Goal: Information Seeking & Learning: Check status

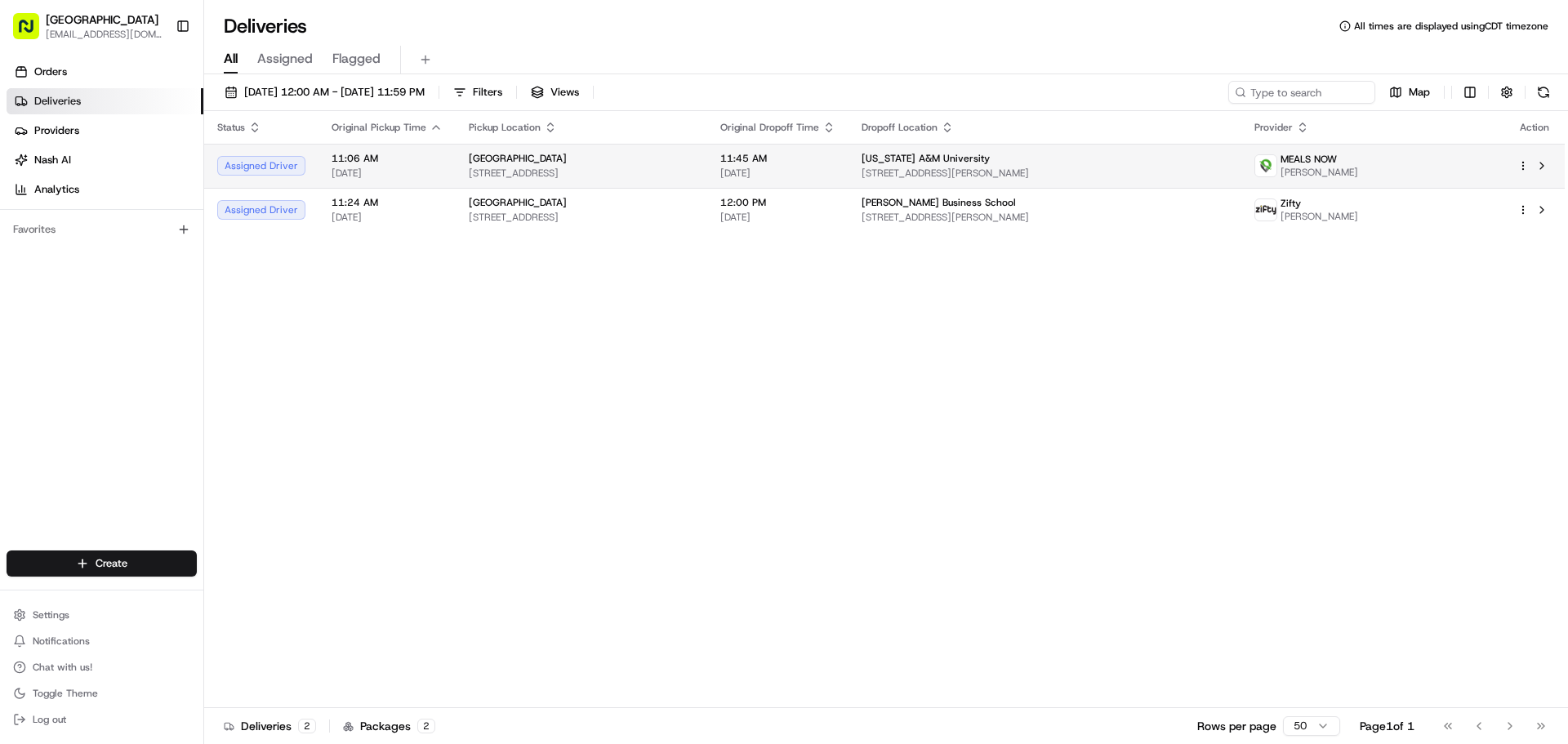
click at [273, 165] on div "Assigned Driver" at bounding box center [261, 165] width 88 height 19
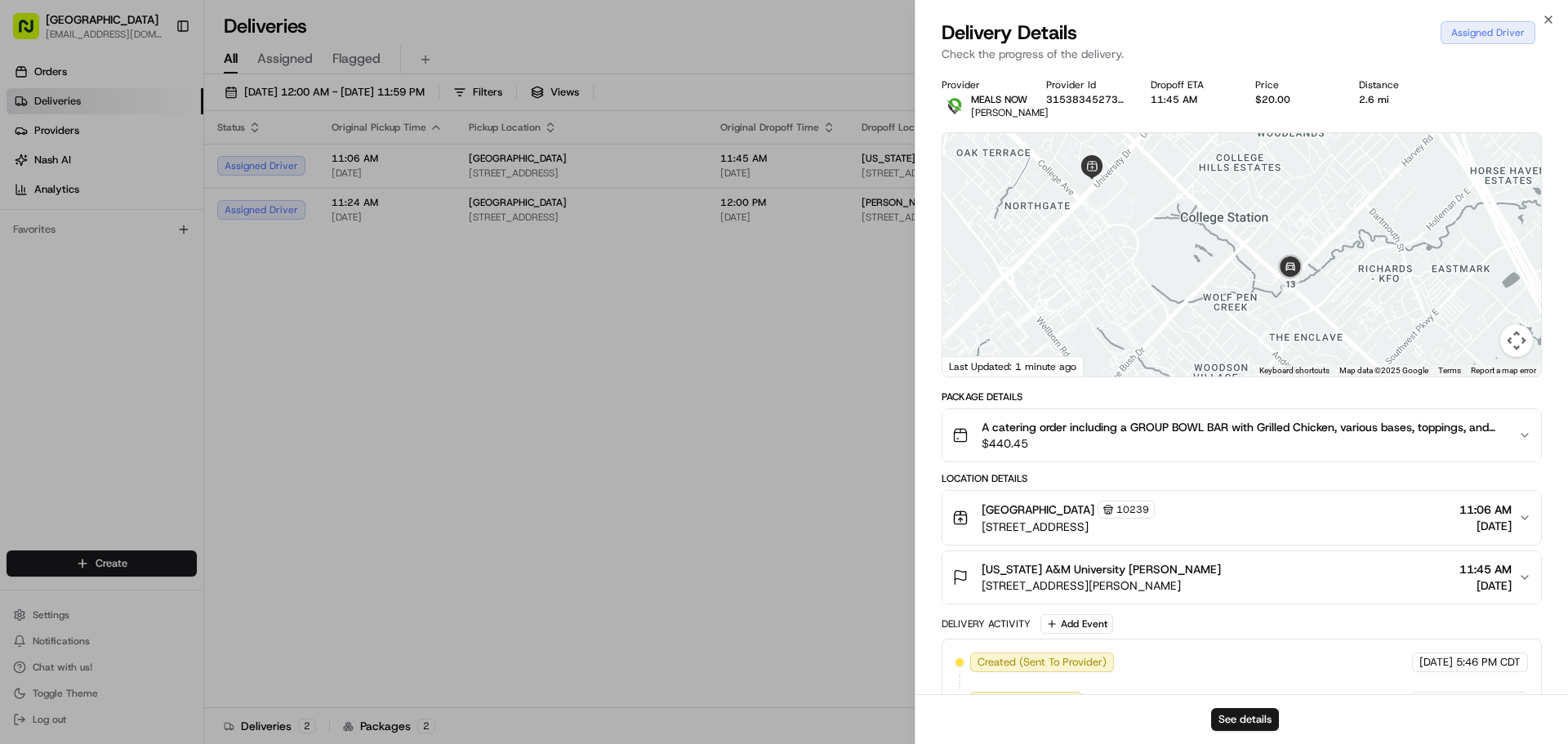
drag, startPoint x: 1398, startPoint y: 328, endPoint x: 1378, endPoint y: 226, distance: 103.9
click at [1378, 226] on div at bounding box center [1241, 255] width 598 height 244
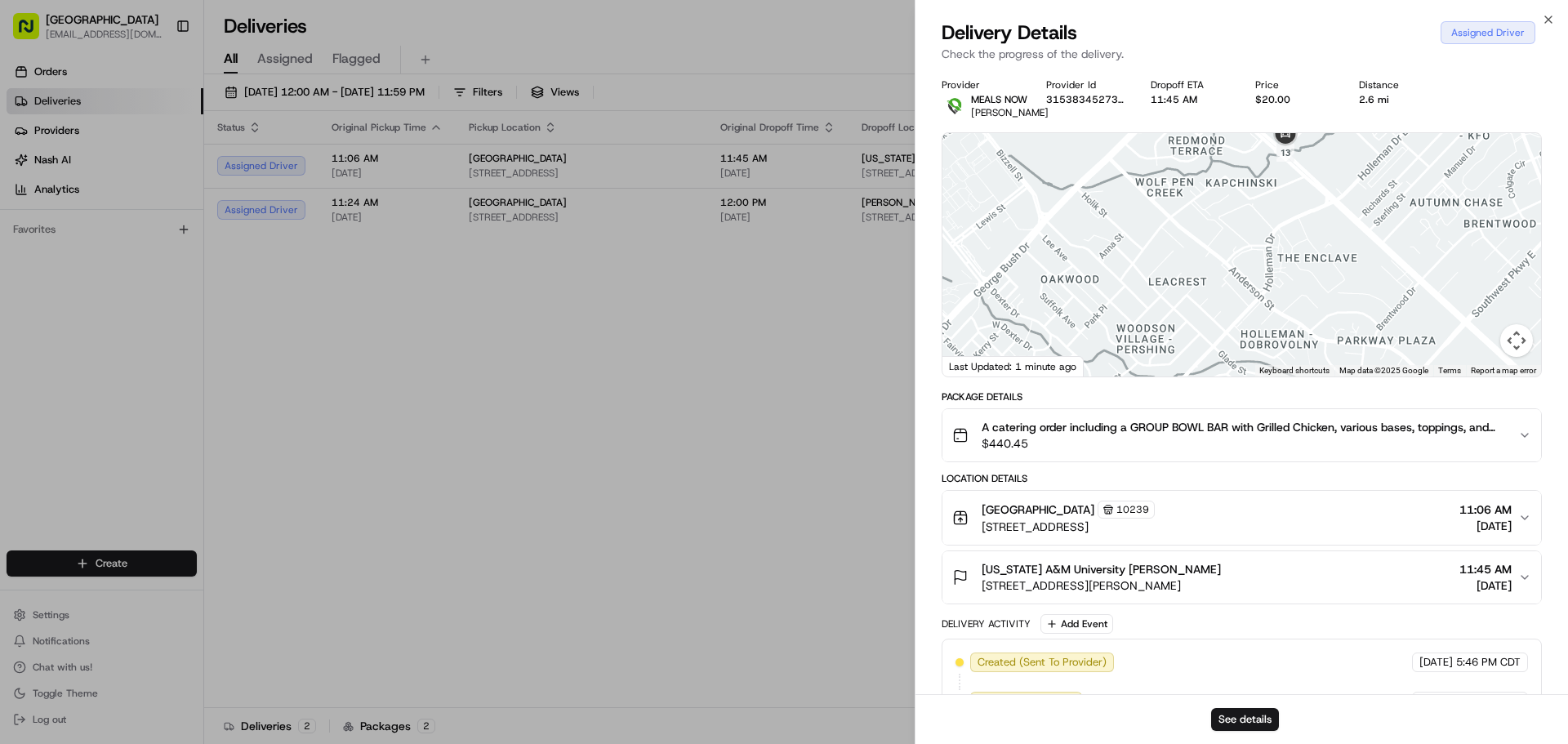
drag, startPoint x: 1317, startPoint y: 348, endPoint x: 1403, endPoint y: 224, distance: 150.9
click at [1403, 224] on div at bounding box center [1241, 255] width 598 height 244
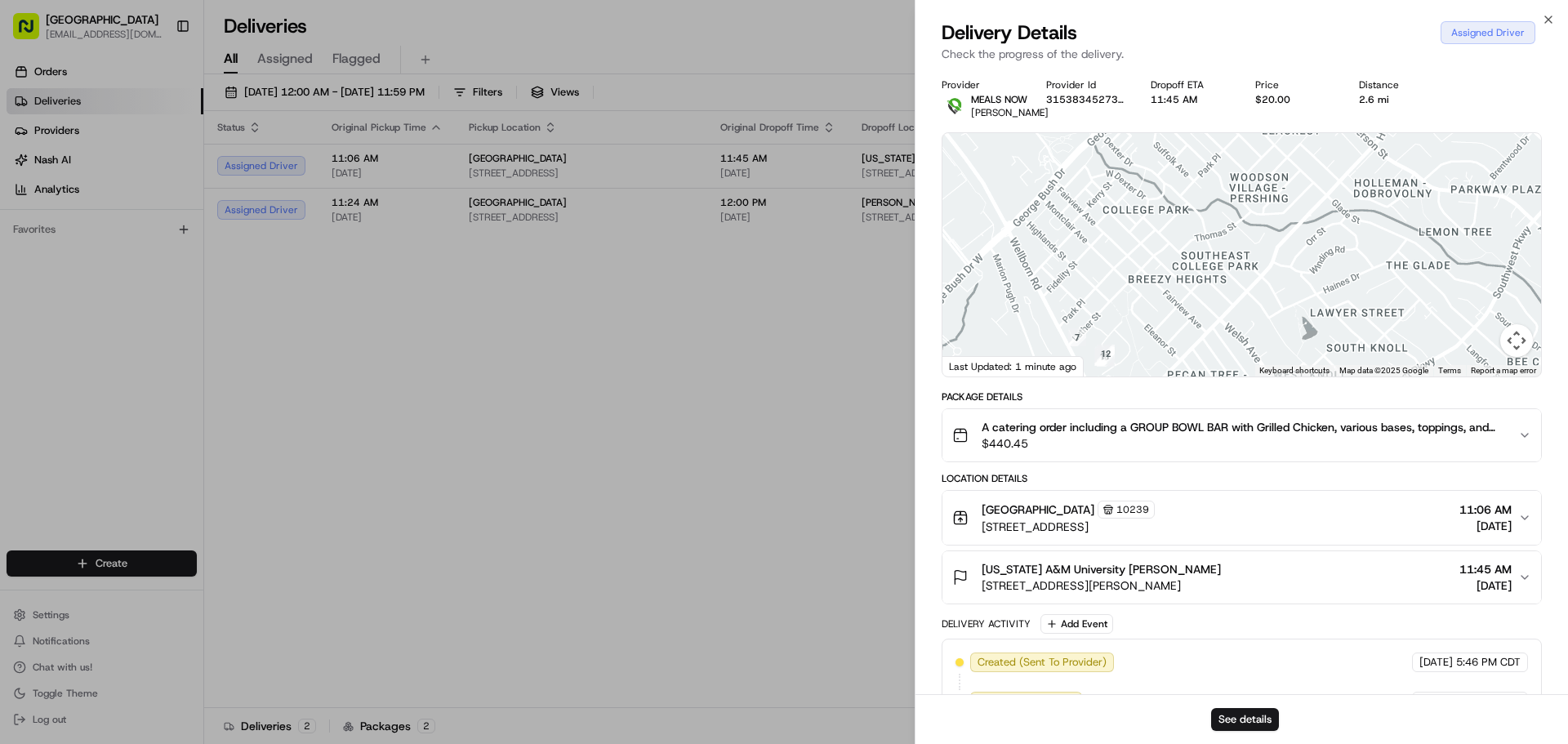
drag, startPoint x: 1351, startPoint y: 294, endPoint x: 1362, endPoint y: 210, distance: 84.7
click at [1450, 164] on div at bounding box center [1241, 255] width 598 height 244
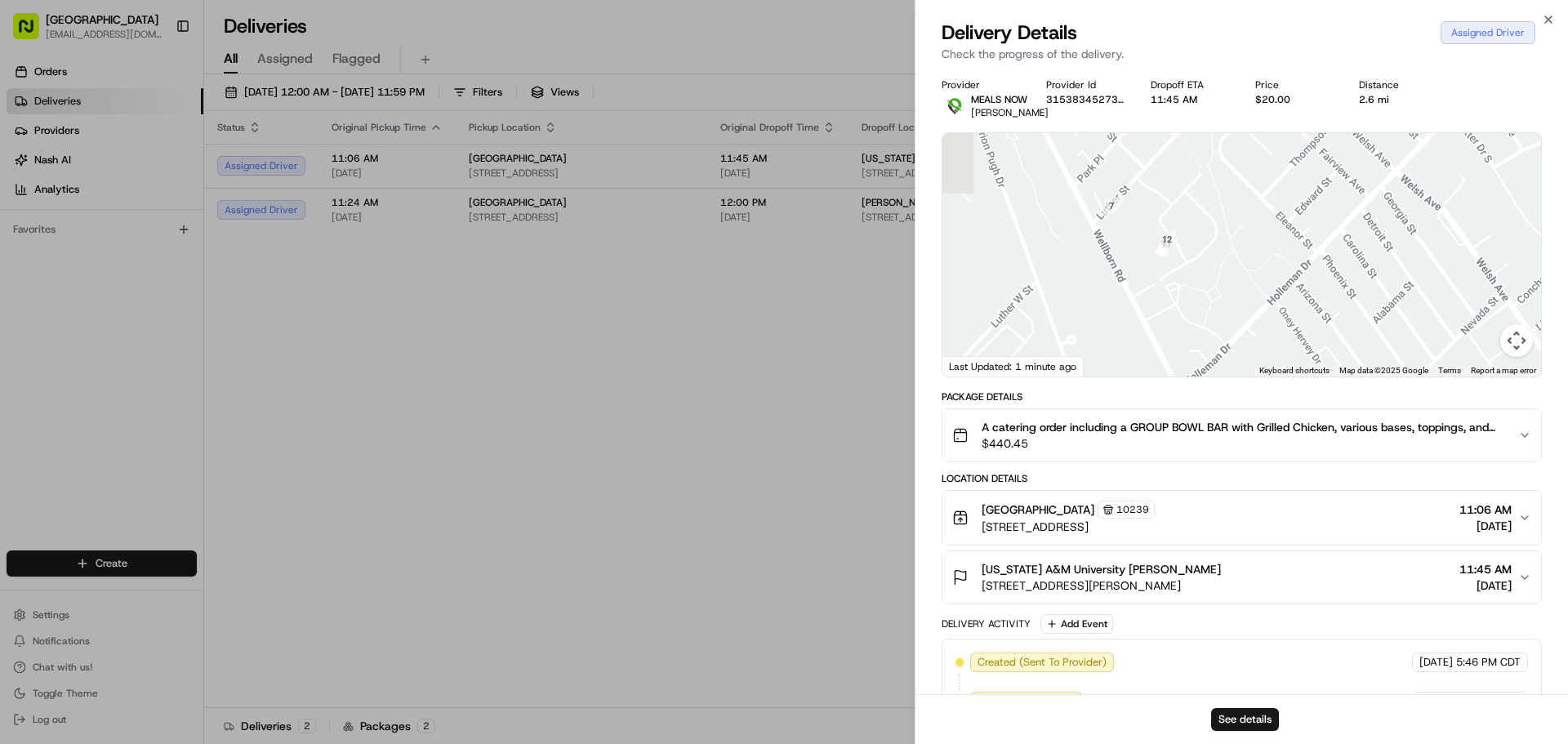
drag, startPoint x: 1130, startPoint y: 265, endPoint x: 1241, endPoint y: 370, distance: 152.8
click at [1241, 370] on div at bounding box center [1241, 255] width 598 height 244
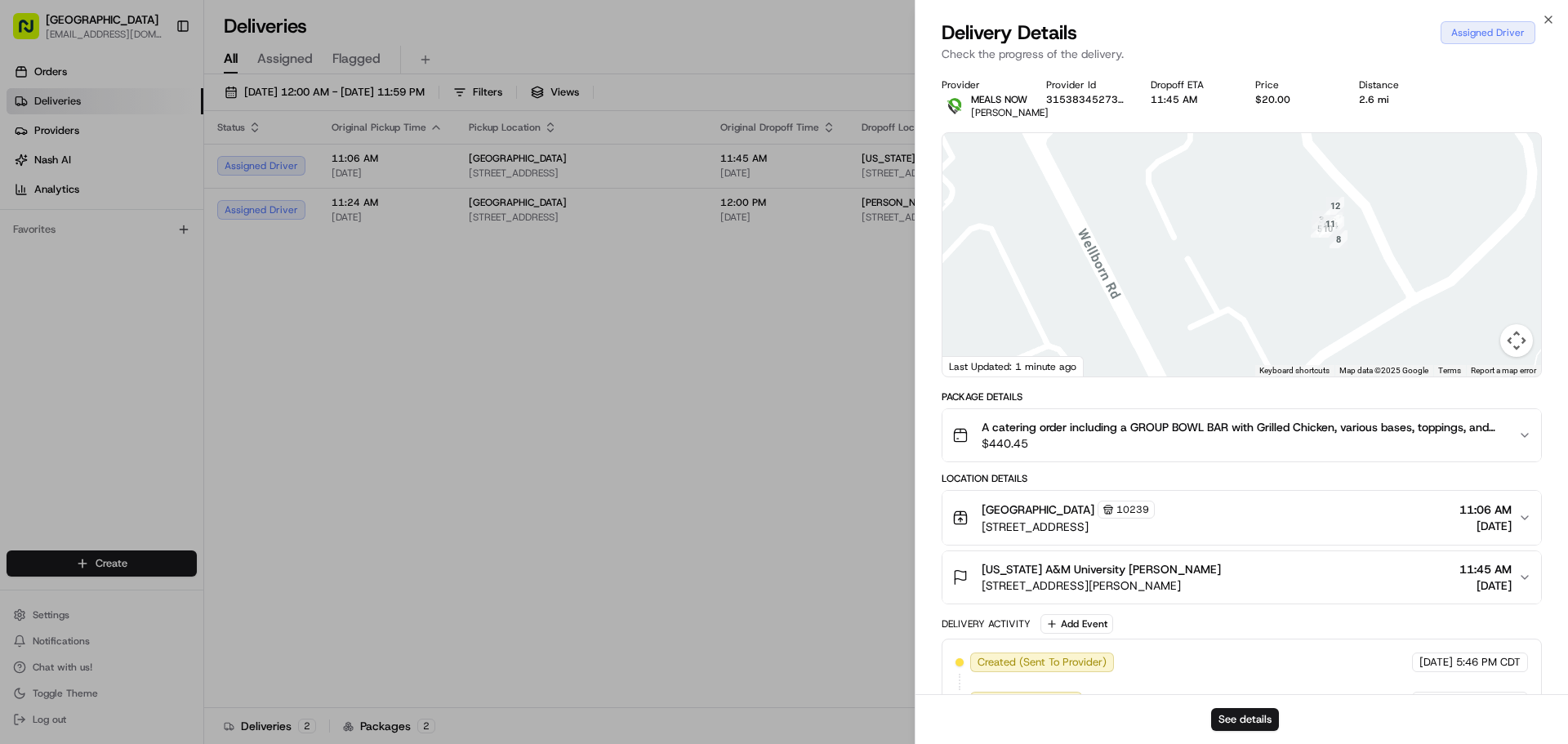
drag, startPoint x: 1446, startPoint y: 374, endPoint x: 1190, endPoint y: 268, distance: 277.1
click at [1190, 268] on div at bounding box center [1241, 255] width 598 height 244
drag, startPoint x: 1338, startPoint y: 228, endPoint x: 1309, endPoint y: 280, distance: 59.5
click at [1309, 280] on div at bounding box center [1241, 255] width 598 height 244
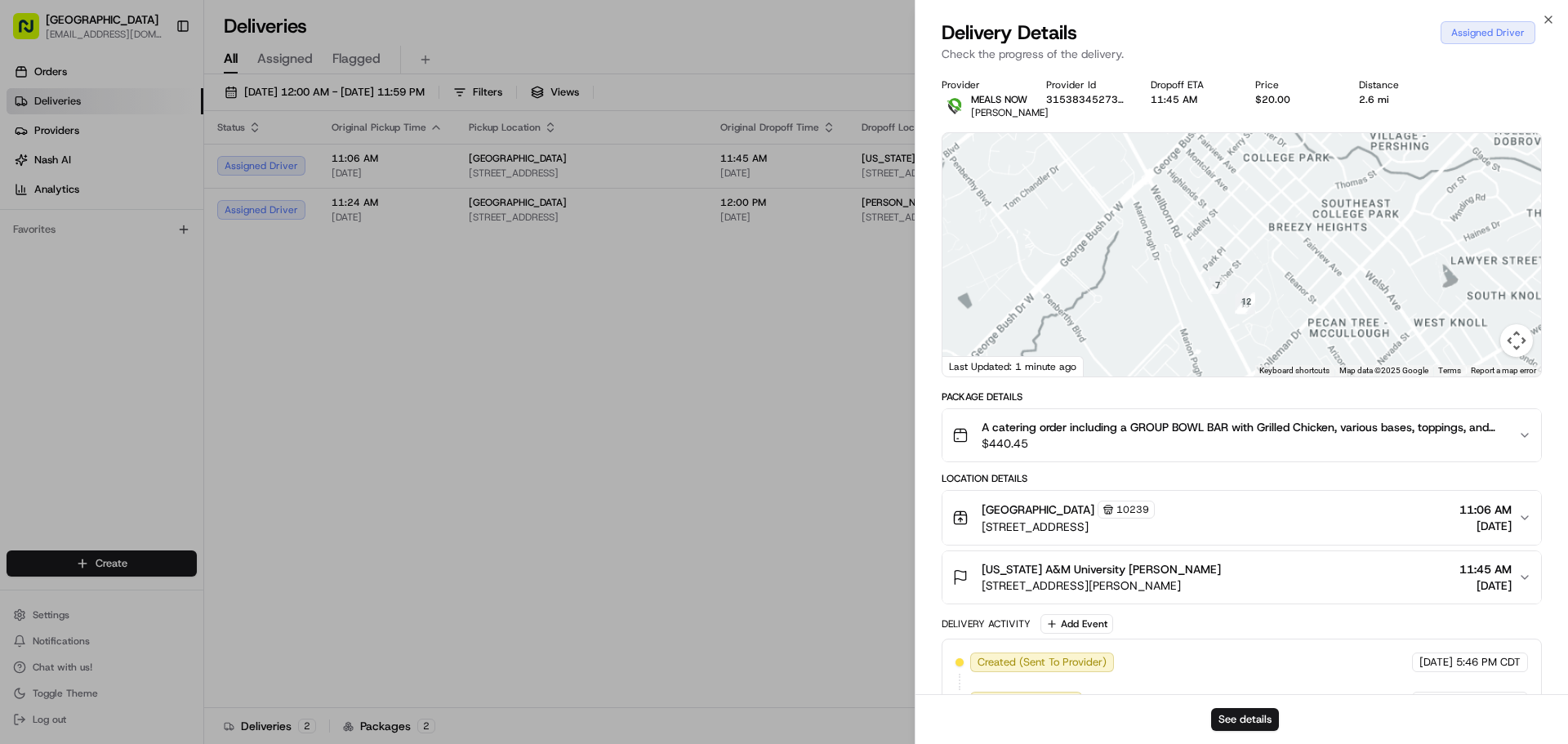
drag, startPoint x: 1330, startPoint y: 239, endPoint x: 1152, endPoint y: 338, distance: 203.7
click at [1152, 338] on div at bounding box center [1241, 255] width 598 height 244
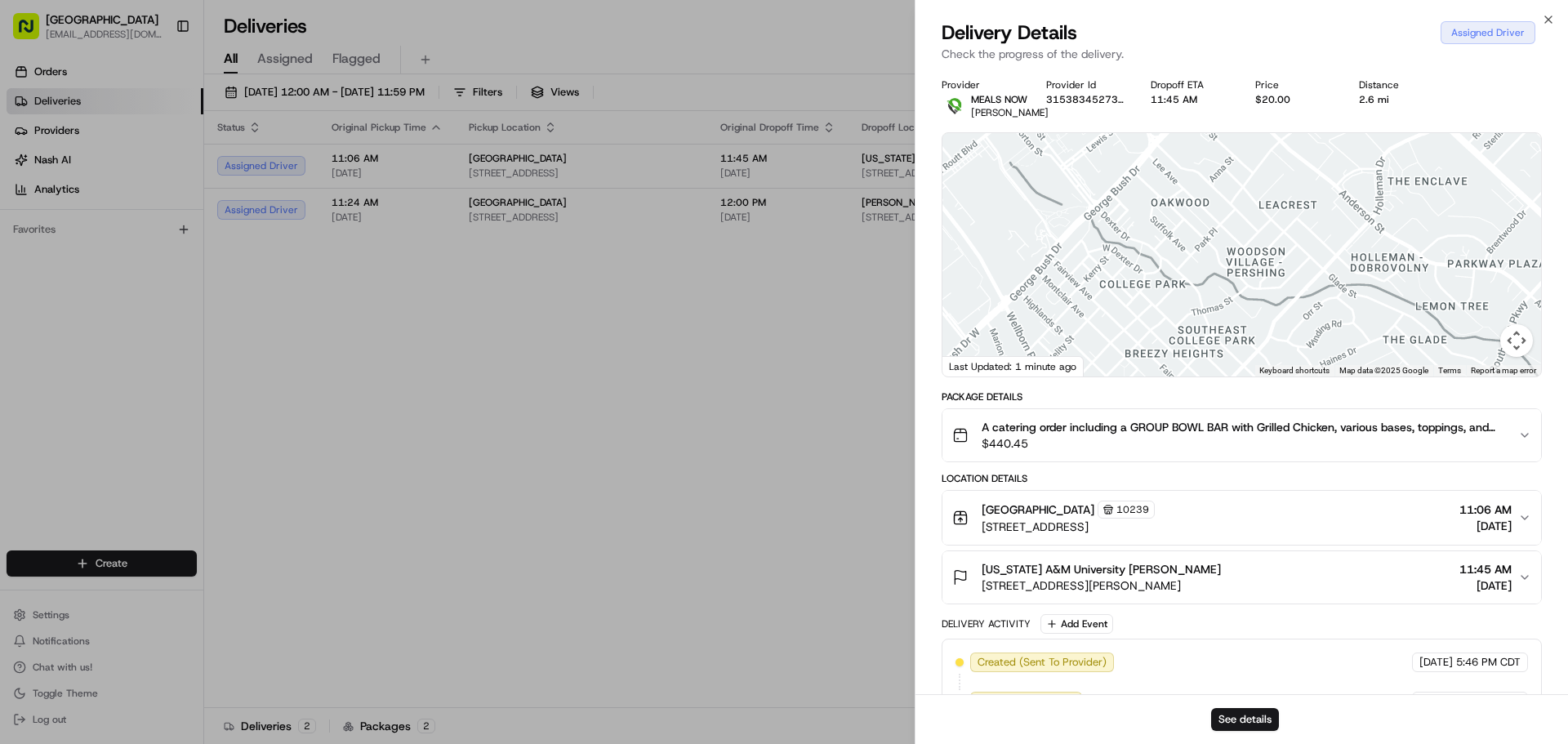
drag, startPoint x: 1311, startPoint y: 256, endPoint x: 1294, endPoint y: 330, distance: 75.9
click at [1293, 349] on div at bounding box center [1241, 255] width 598 height 244
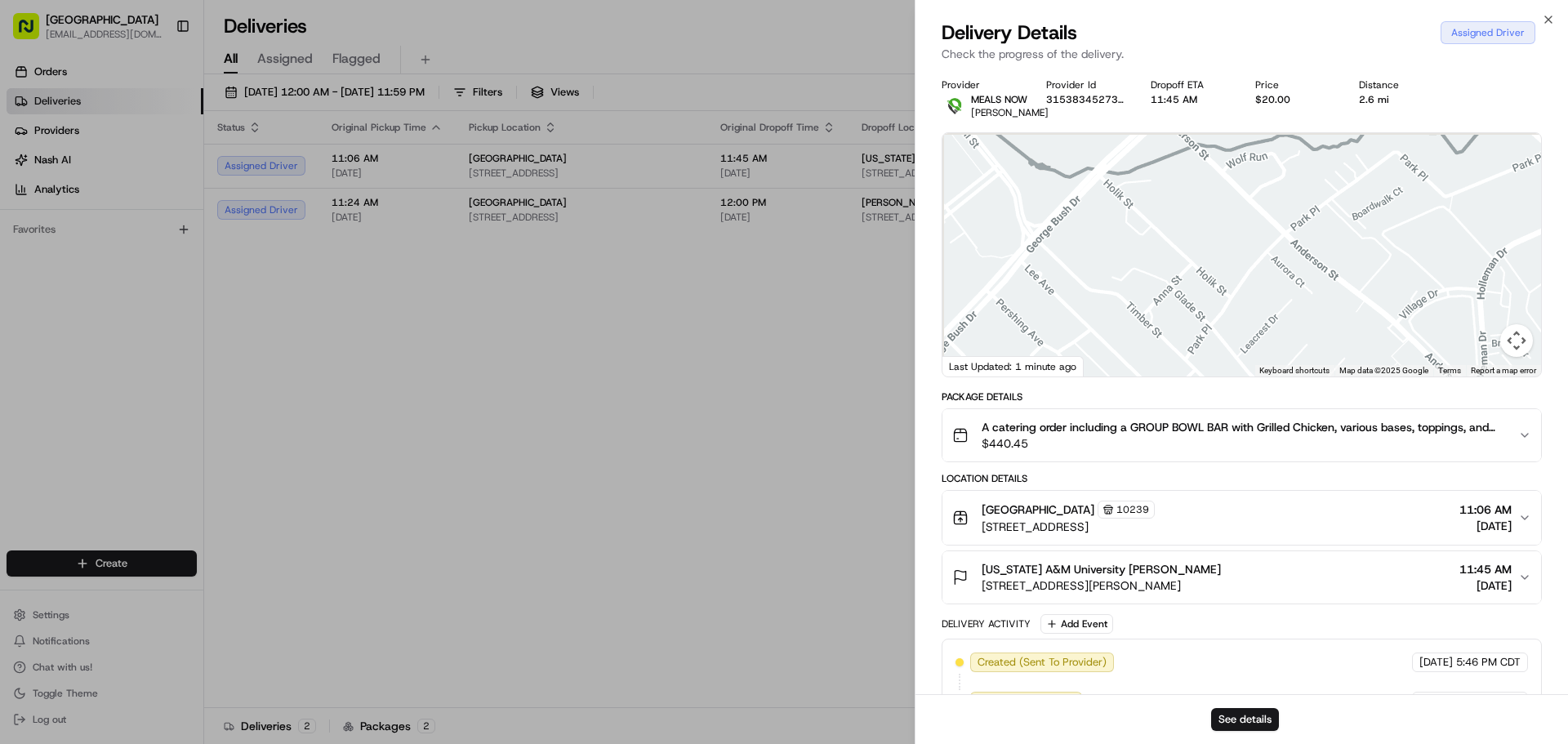
drag, startPoint x: 1346, startPoint y: 286, endPoint x: 1424, endPoint y: 441, distance: 173.5
click at [1424, 441] on div "Provider MEALS NOW [GEOGRAPHIC_DATA][PERSON_NAME] Provider Id 3153834527342596 …" at bounding box center [1241, 519] width 600 height 883
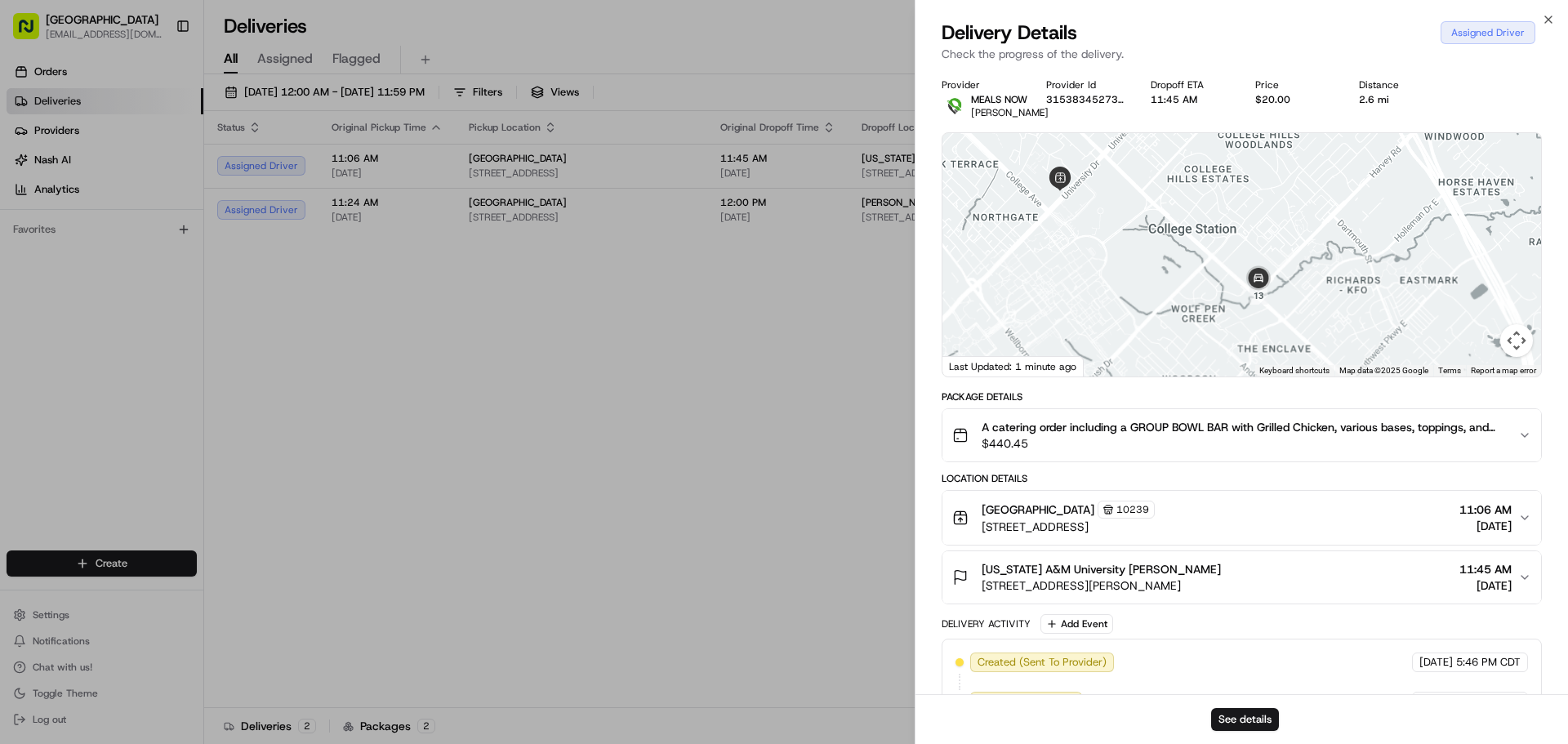
drag, startPoint x: 1399, startPoint y: 196, endPoint x: 1230, endPoint y: 336, distance: 219.5
click at [1230, 336] on div at bounding box center [1241, 255] width 598 height 244
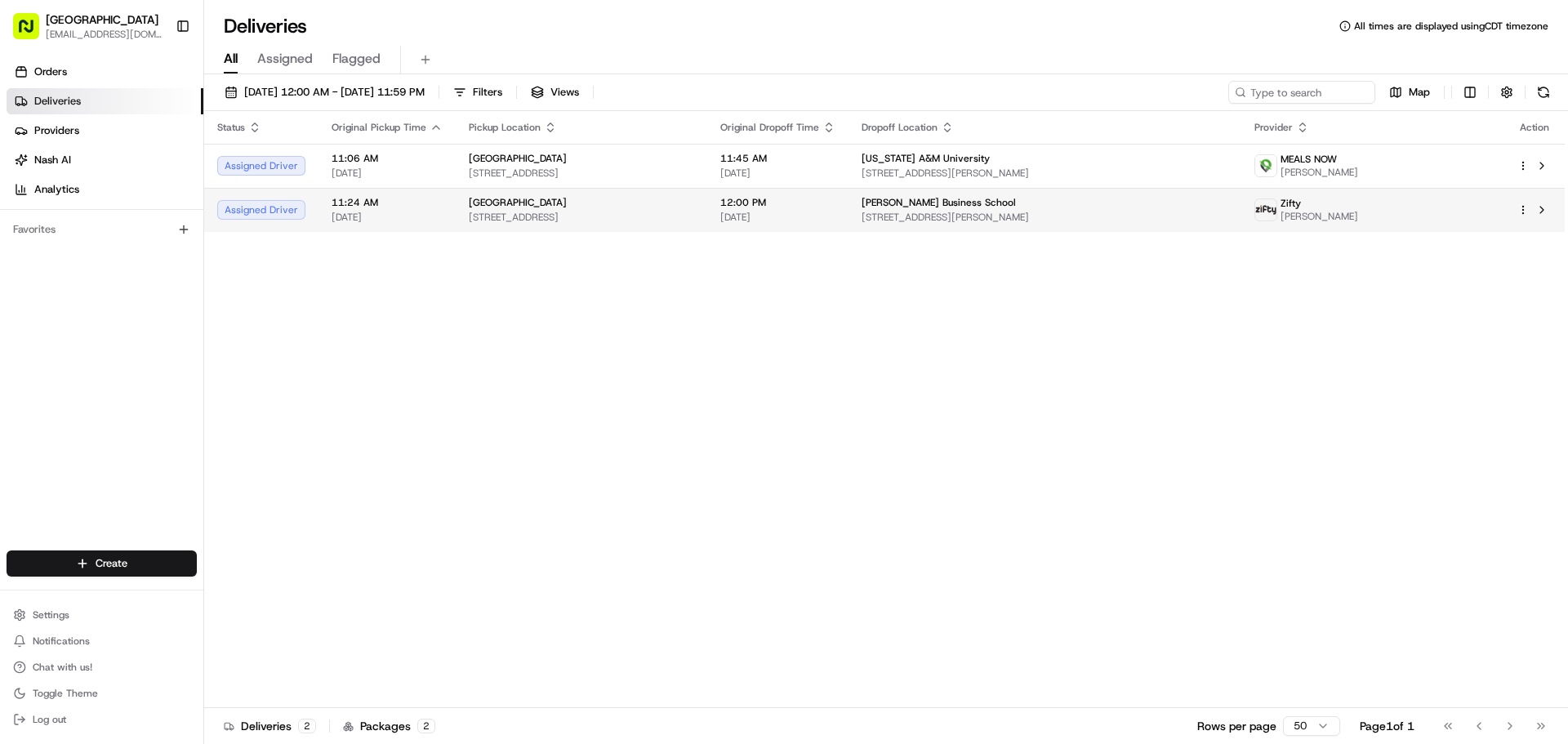
drag, startPoint x: 410, startPoint y: 227, endPoint x: 421, endPoint y: 223, distance: 11.7
click at [433, 197] on span "11:24 AM" at bounding box center [387, 202] width 111 height 13
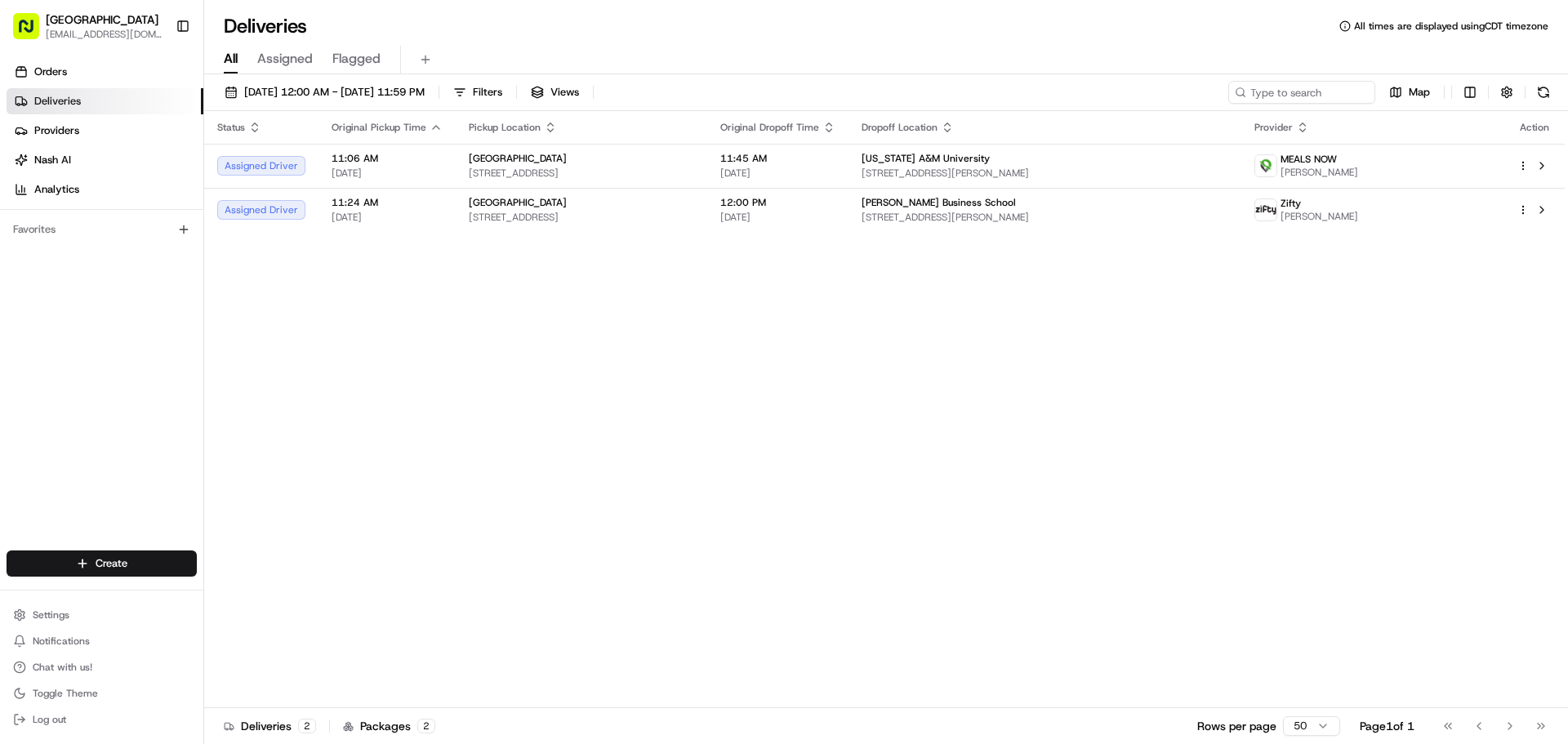
click at [694, 160] on div "[GEOGRAPHIC_DATA]" at bounding box center [581, 159] width 225 height 13
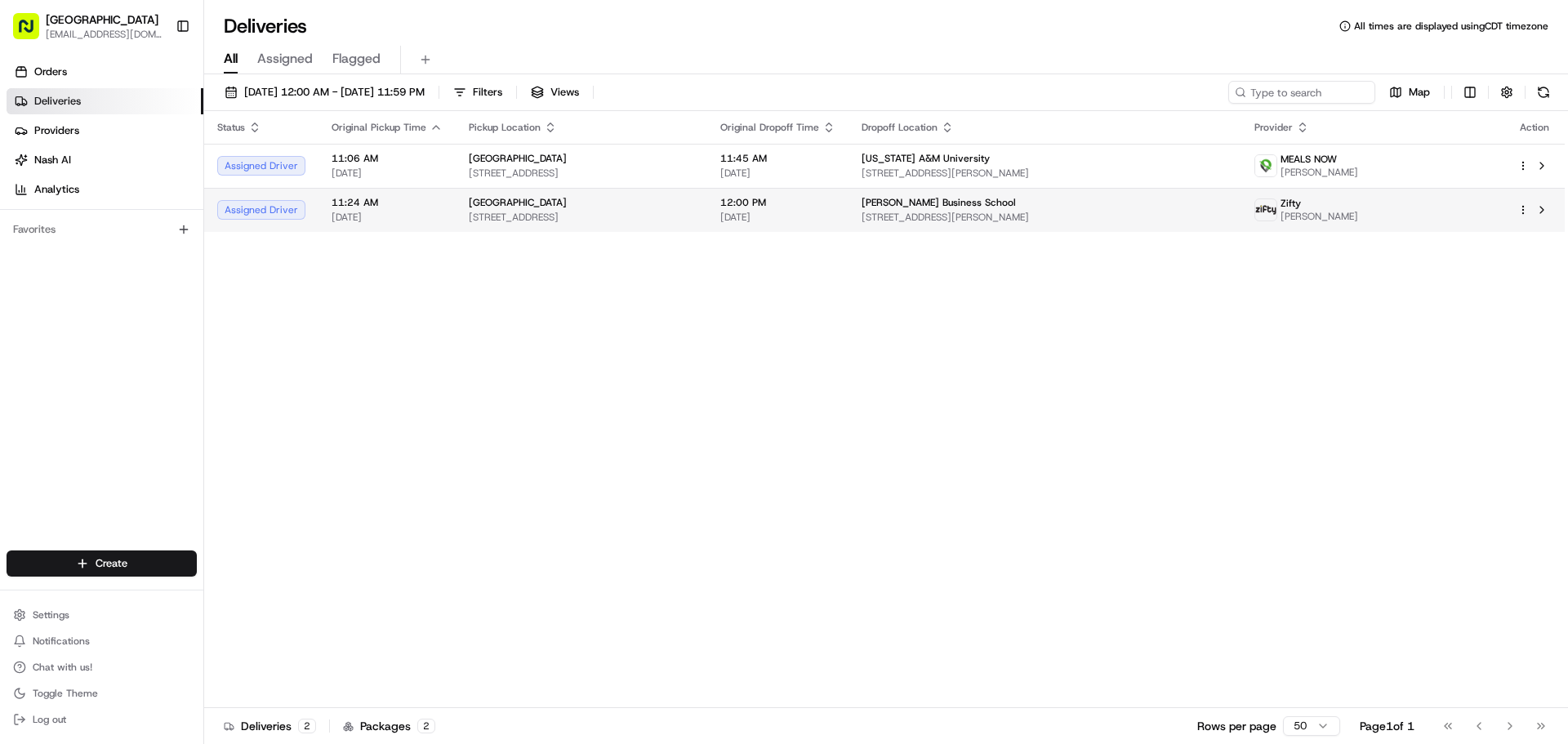
click at [432, 202] on span "11:24 AM" at bounding box center [387, 202] width 111 height 13
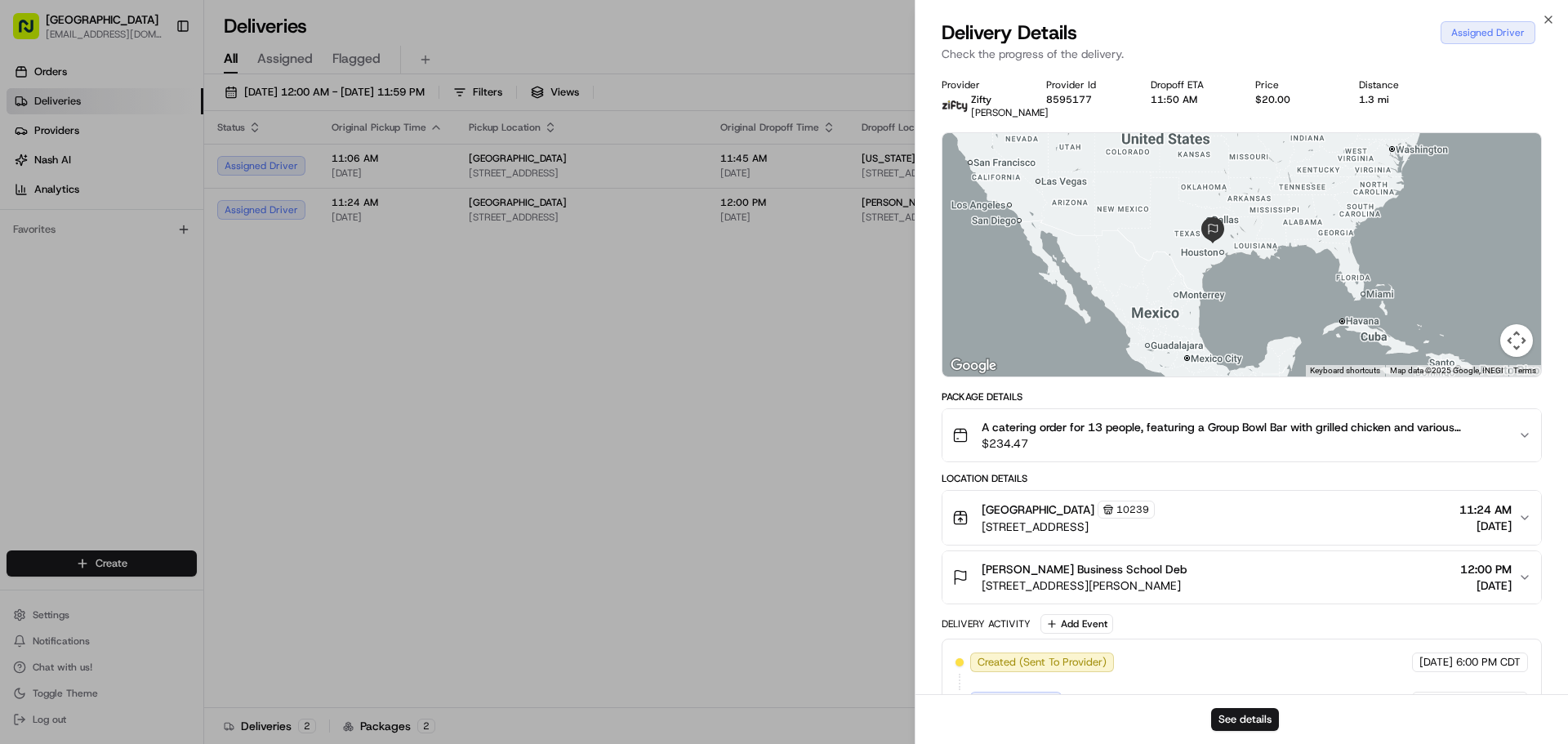
drag, startPoint x: 1378, startPoint y: 224, endPoint x: 1271, endPoint y: 246, distance: 109.2
click at [1271, 246] on div at bounding box center [1241, 255] width 598 height 244
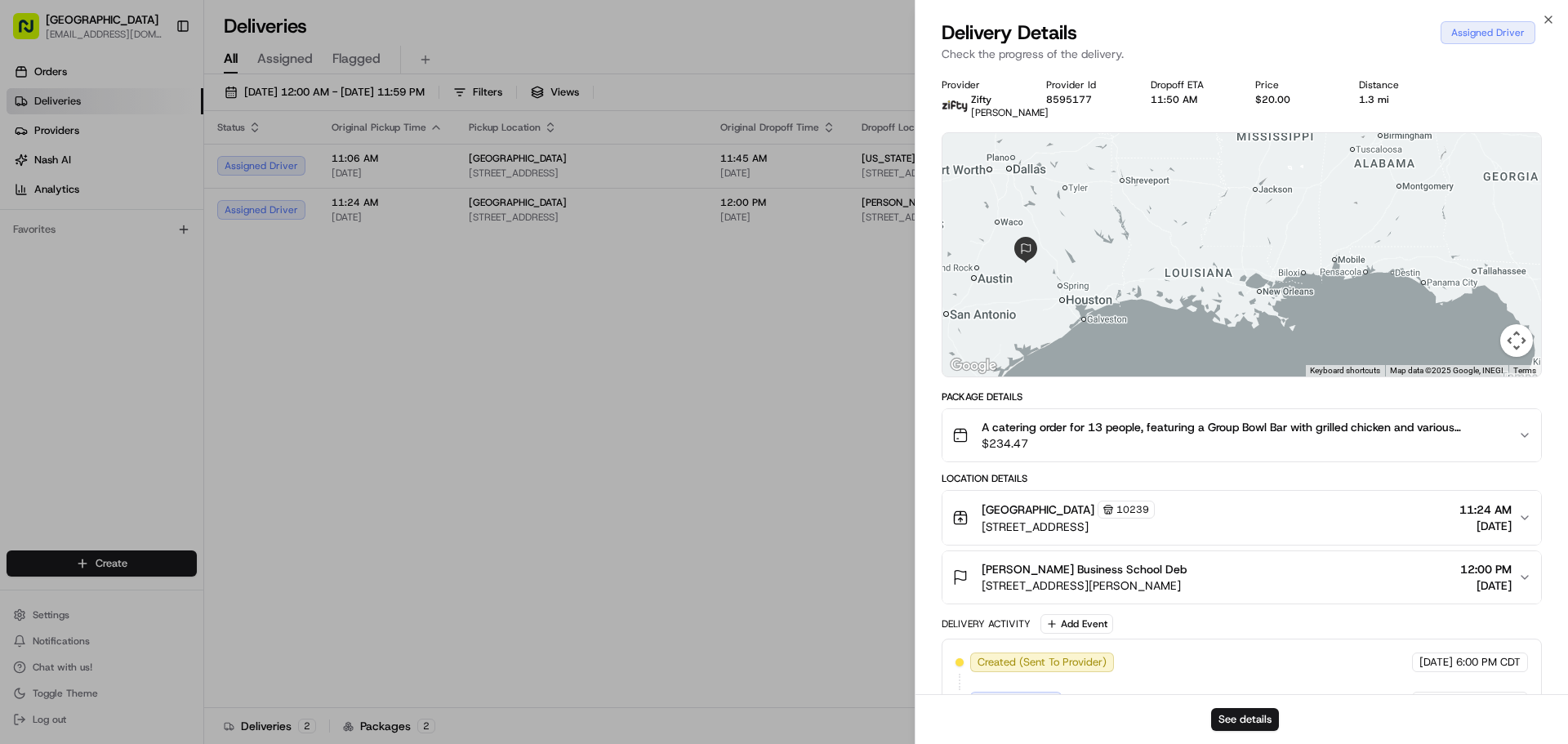
click at [1525, 442] on icon "button" at bounding box center [1524, 436] width 13 height 13
